Goal: Complete application form

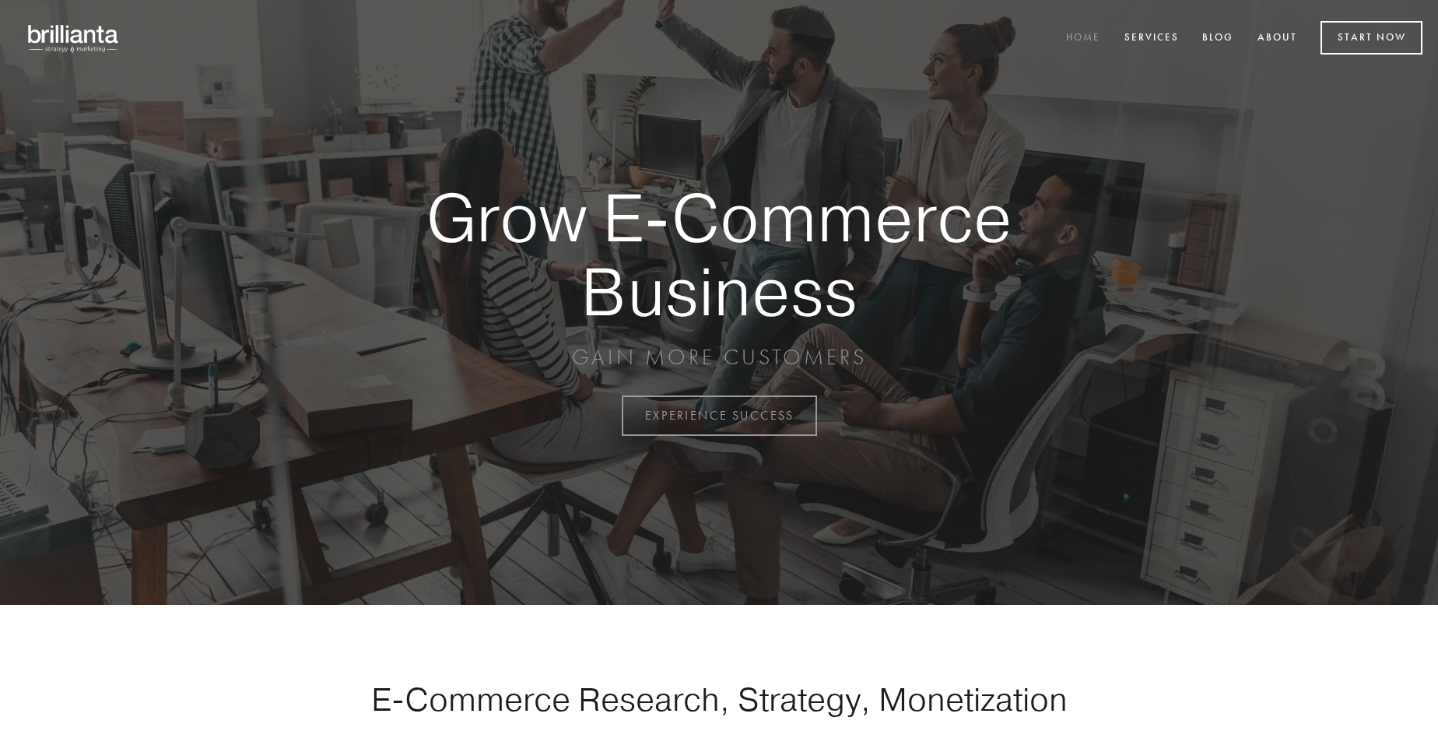
scroll to position [4078, 0]
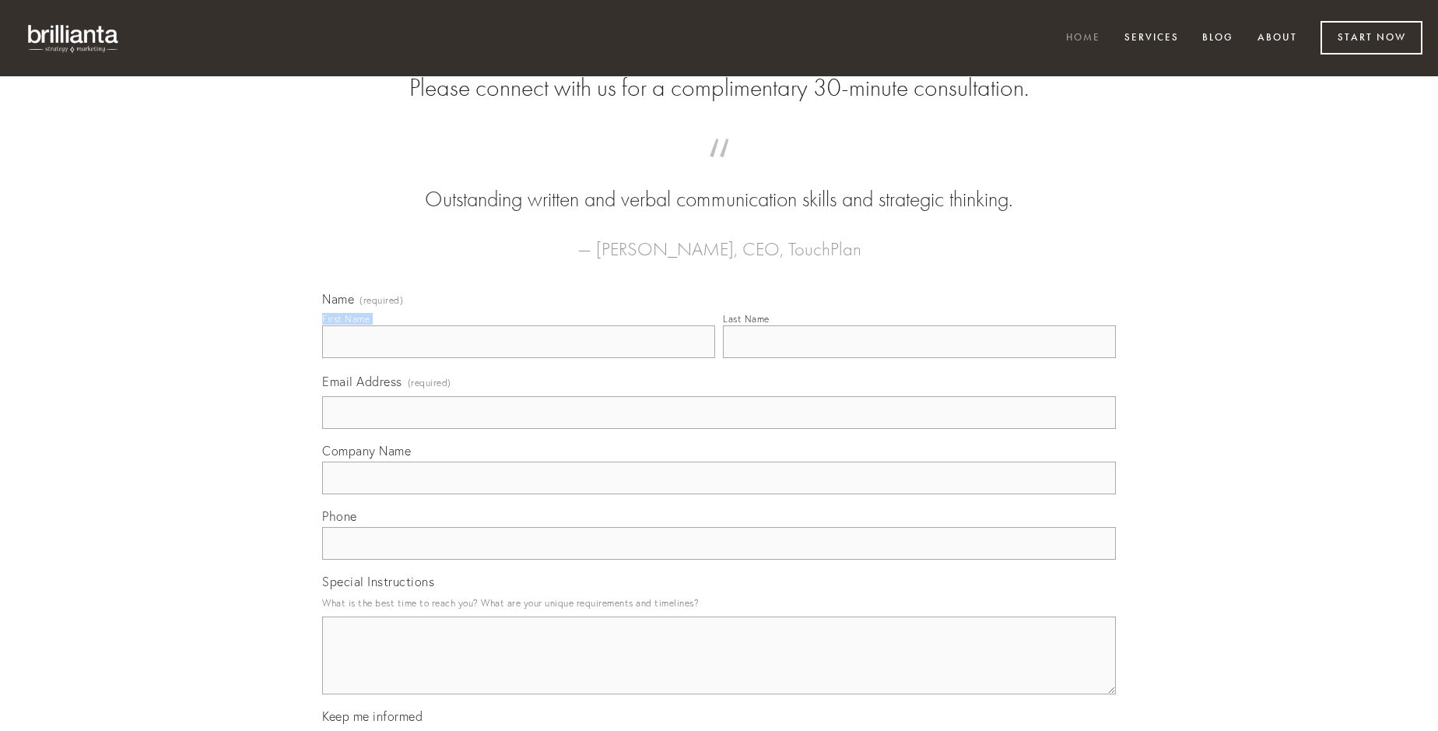
type input "[PERSON_NAME]"
click at [919, 358] on input "Last Name" at bounding box center [919, 341] width 393 height 33
type input "[PERSON_NAME]"
click at [719, 429] on input "Email Address (required)" at bounding box center [719, 412] width 794 height 33
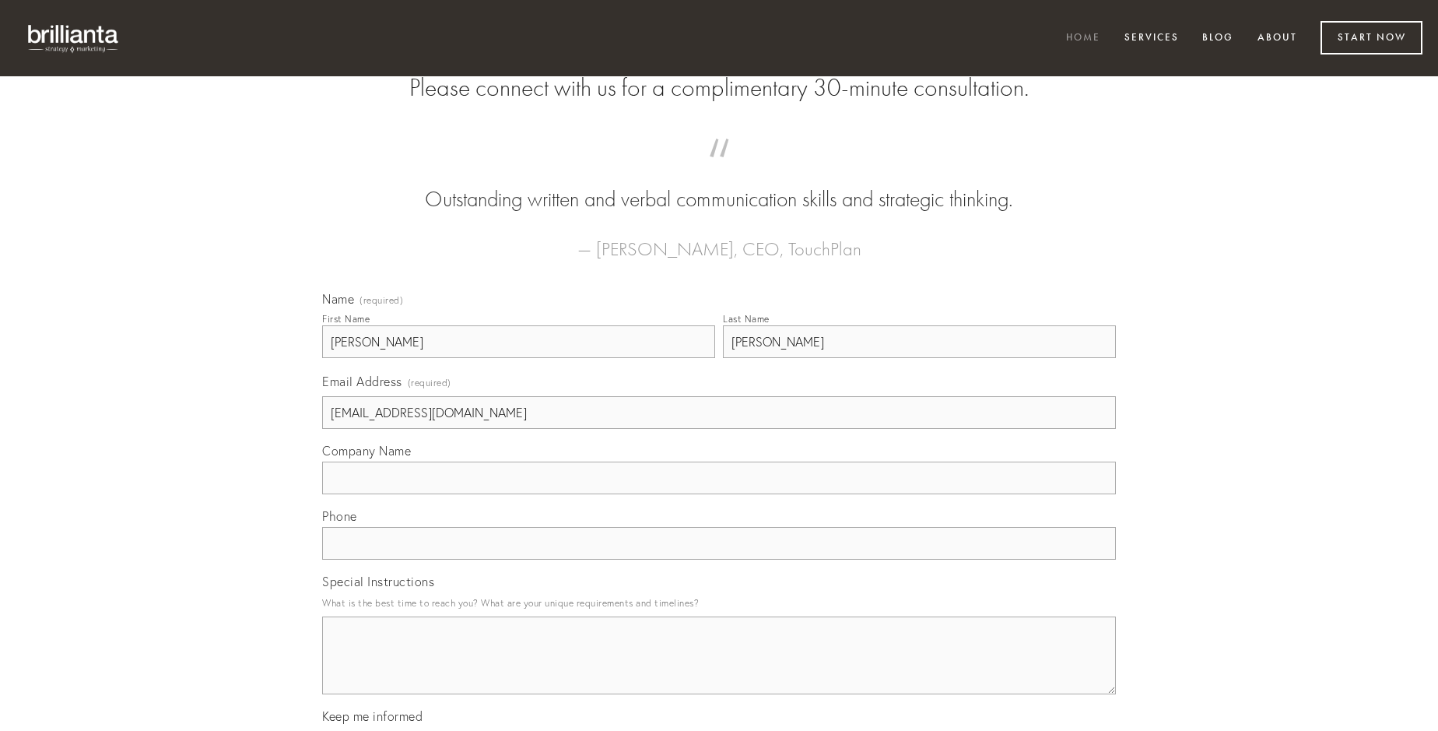
type input "[EMAIL_ADDRESS][DOMAIN_NAME]"
click at [719, 494] on input "Company Name" at bounding box center [719, 477] width 794 height 33
type input "molestiae"
click at [719, 559] on input "text" at bounding box center [719, 543] width 794 height 33
click at [719, 669] on textarea "Special Instructions" at bounding box center [719, 655] width 794 height 78
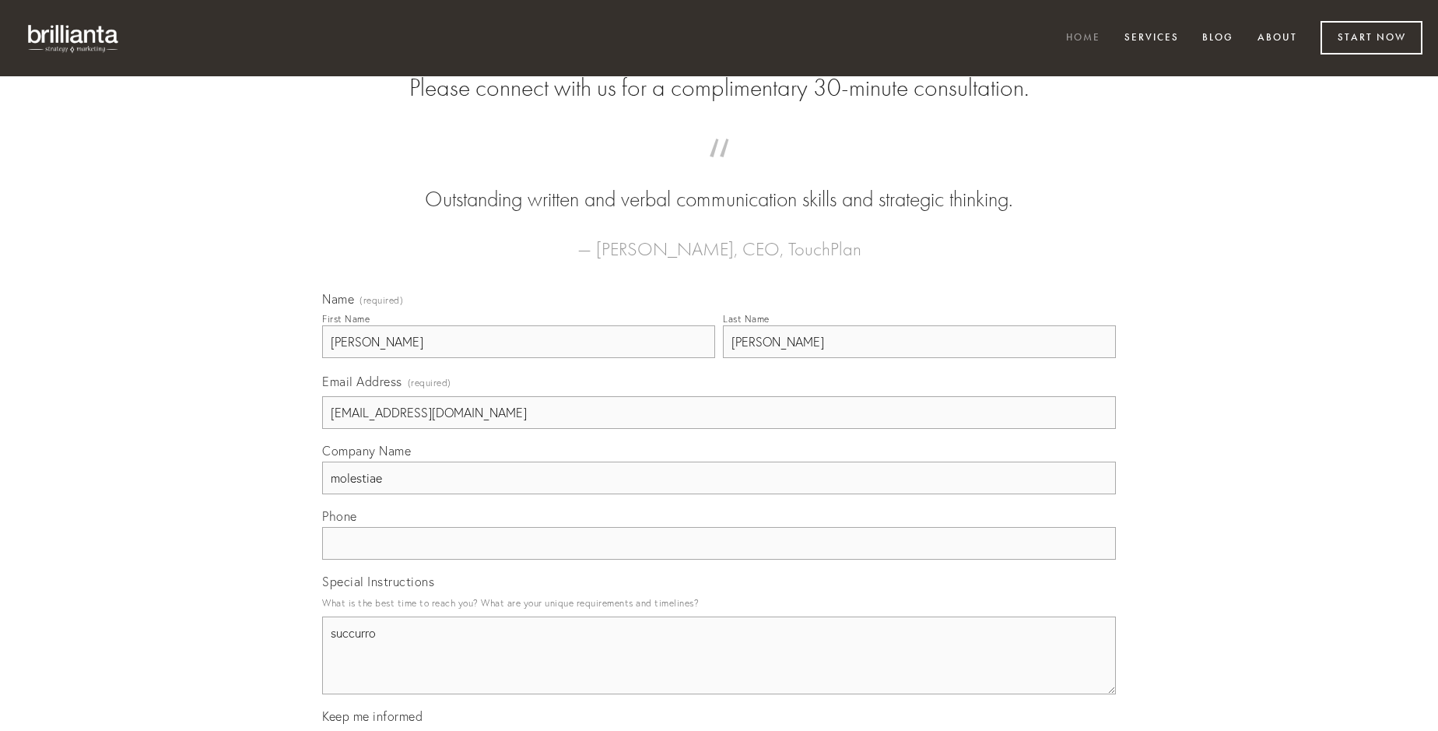
type textarea "succurro"
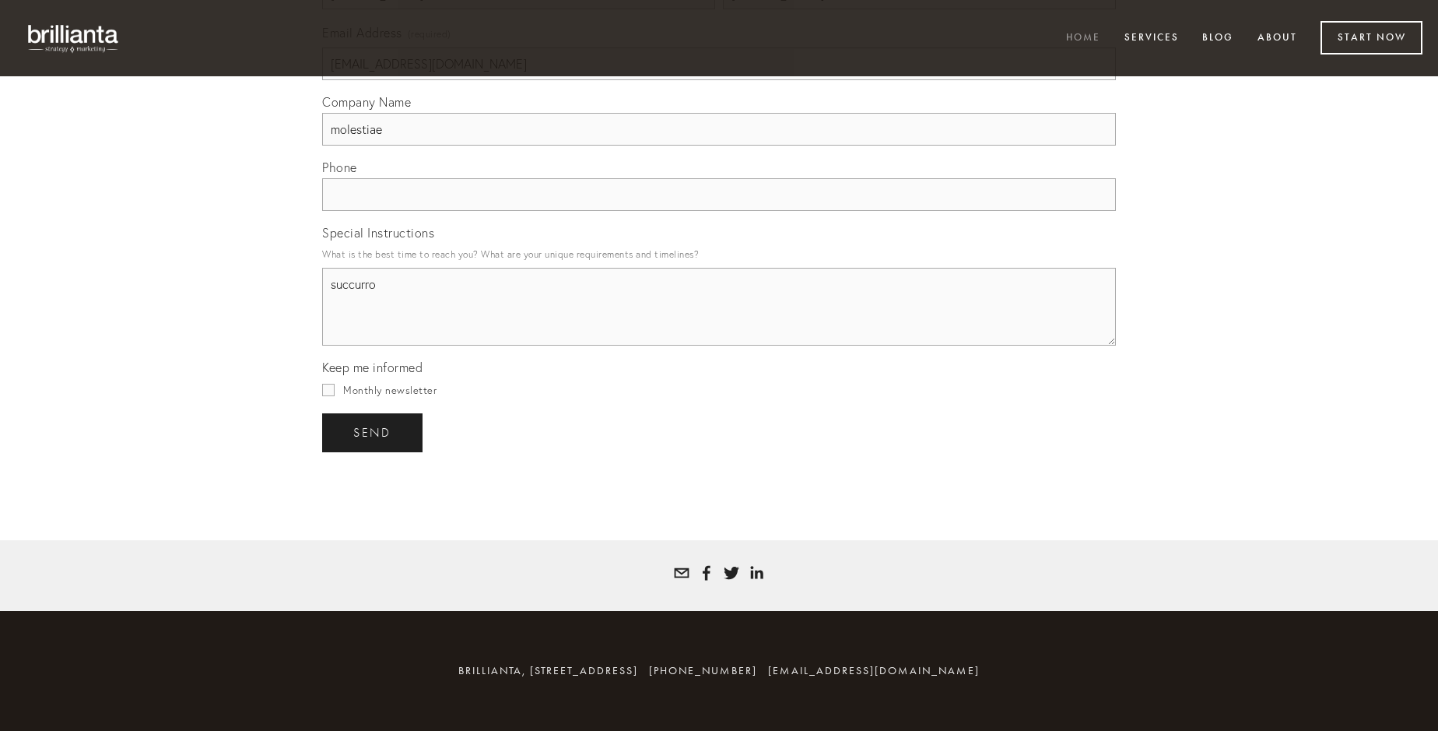
click at [373, 432] on span "send" at bounding box center [372, 433] width 38 height 14
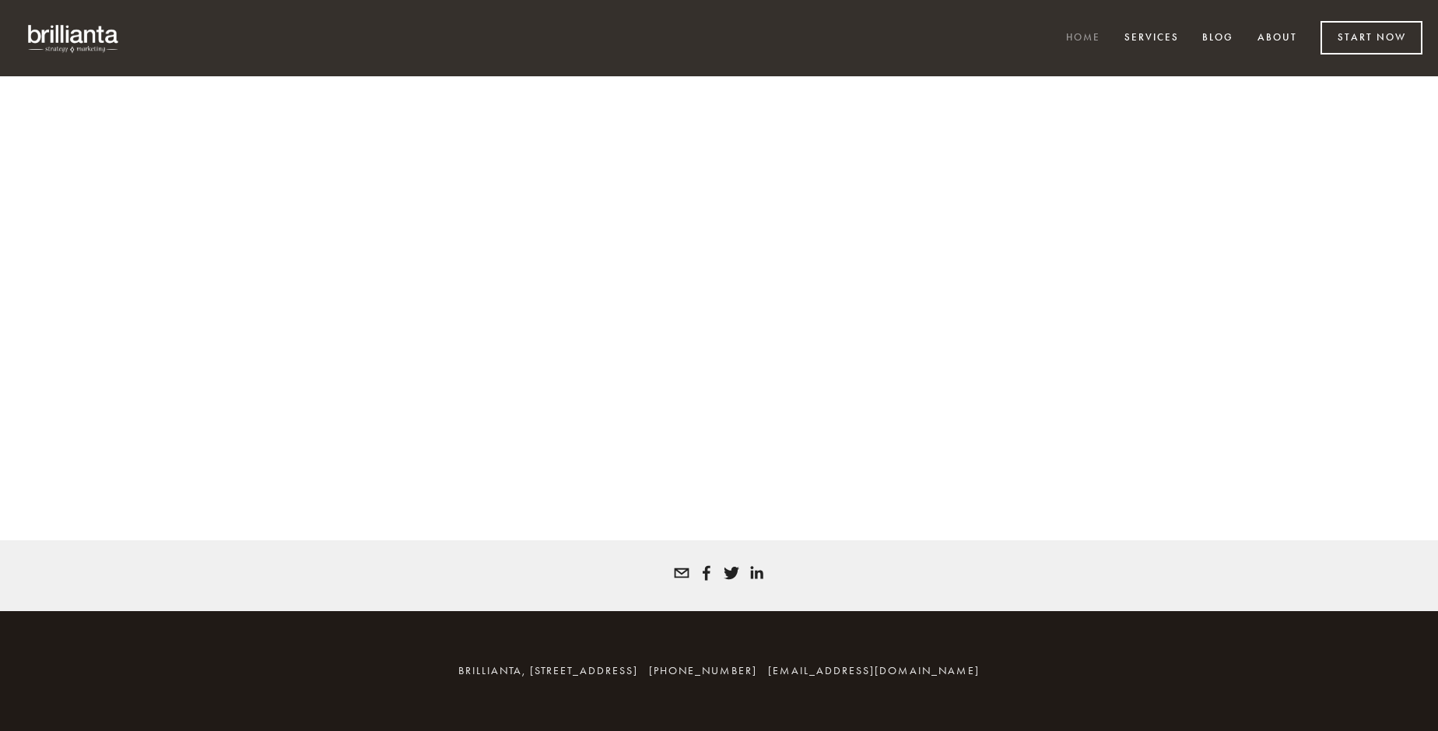
scroll to position [4057, 0]
